Goal: Information Seeking & Learning: Learn about a topic

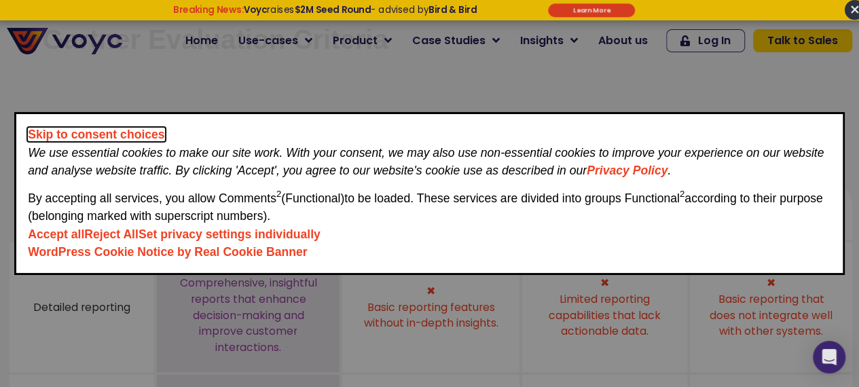
scroll to position [49, 0]
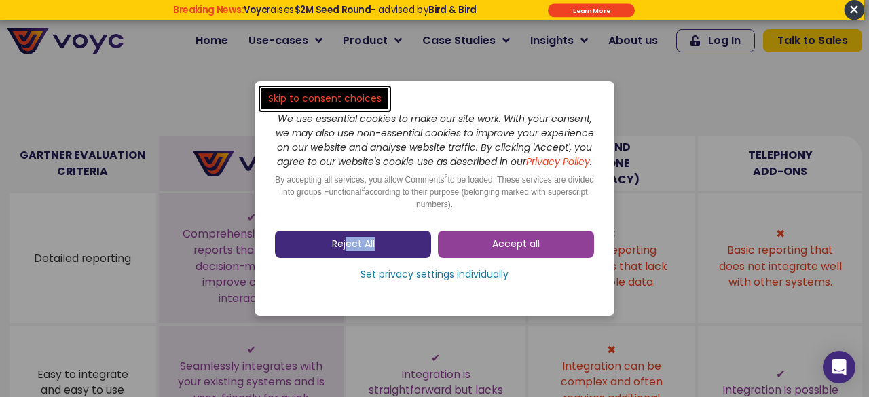
drag, startPoint x: 378, startPoint y: 232, endPoint x: 343, endPoint y: 259, distance: 43.6
click at [343, 259] on div "Accept all Reject All Set privacy settings individually" at bounding box center [434, 259] width 319 height 71
click at [343, 258] on link "Reject All" at bounding box center [353, 244] width 156 height 27
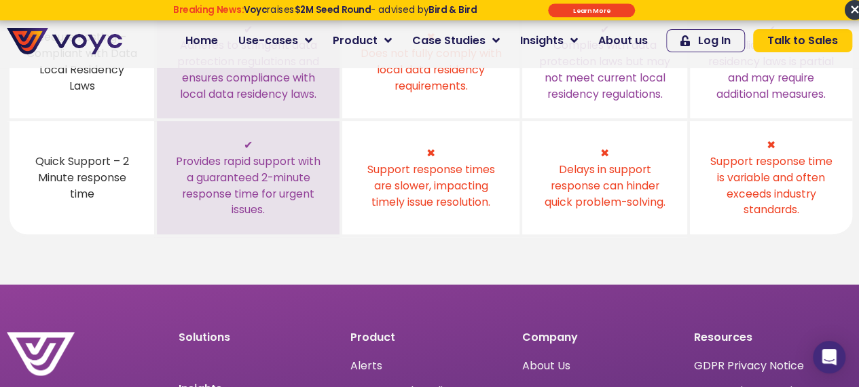
scroll to position [603, 0]
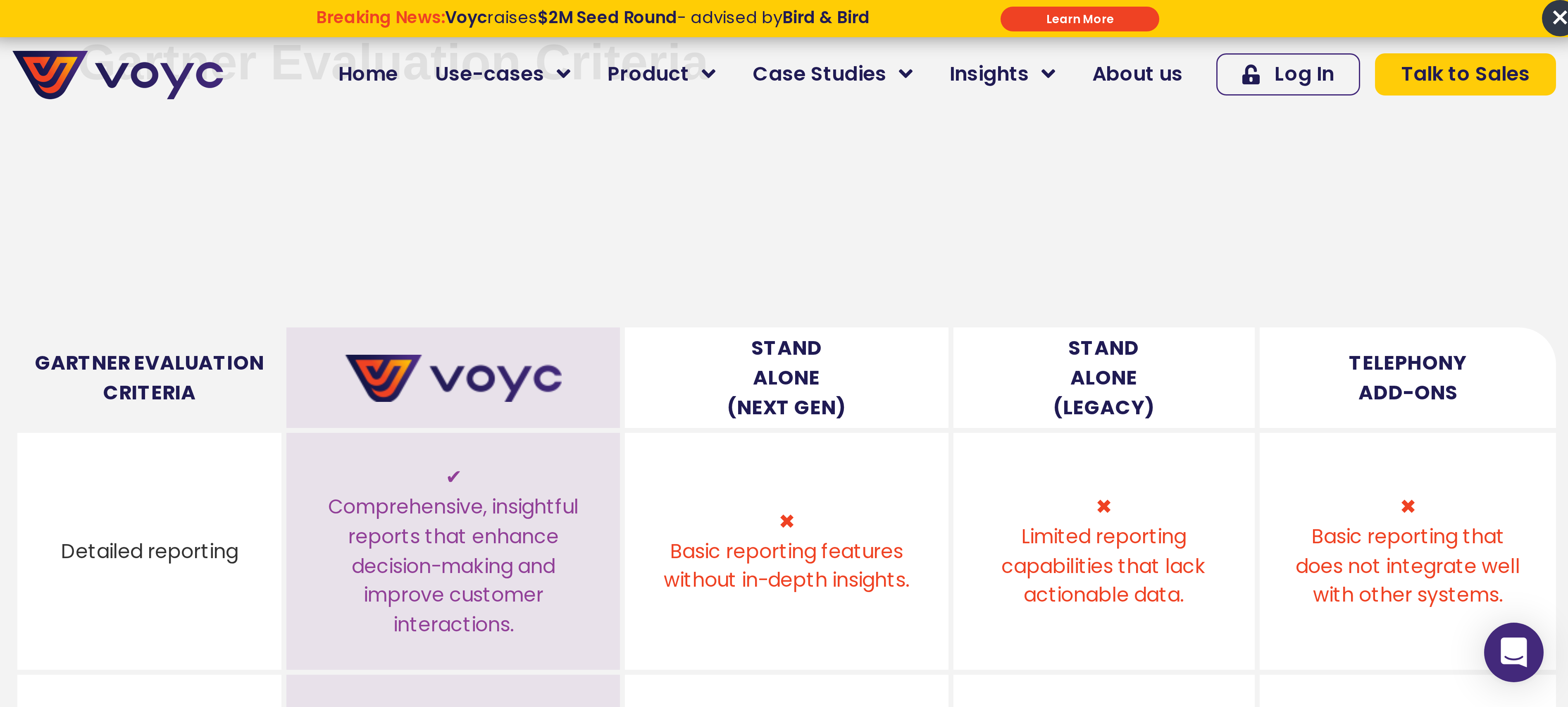
scroll to position [0, 0]
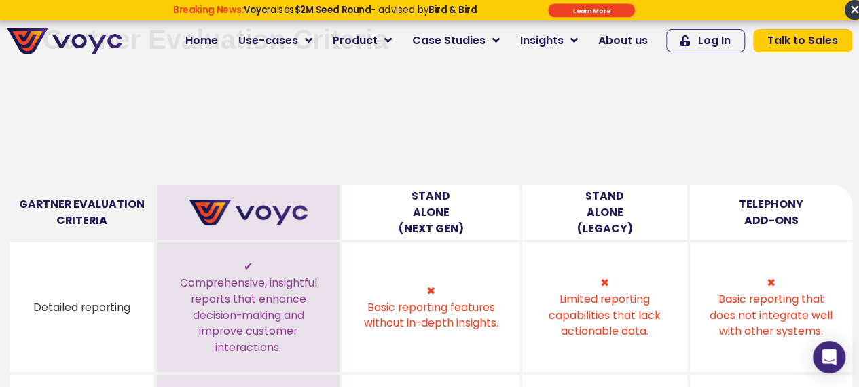
click at [180, 43] on div "[PHONE_NUMBER] Home Use-cases Protect Save Grow Finance Mortgage Brokers Car Fi…" at bounding box center [494, 34] width 730 height 54
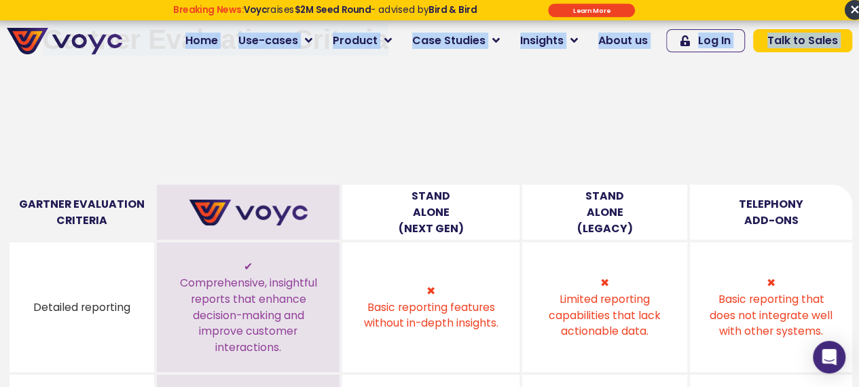
drag, startPoint x: 180, startPoint y: 43, endPoint x: 196, endPoint y: 85, distance: 44.5
click at [161, 68] on div at bounding box center [429, 122] width 845 height 111
drag, startPoint x: 161, startPoint y: 68, endPoint x: 100, endPoint y: 54, distance: 62.6
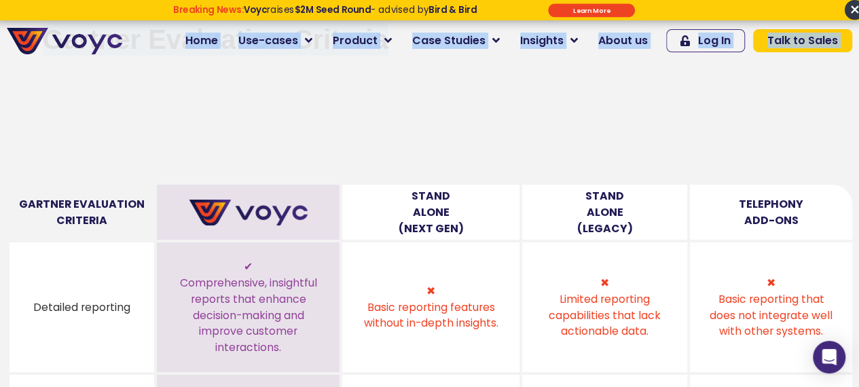
click at [92, 71] on div at bounding box center [429, 122] width 845 height 111
